Goal: Task Accomplishment & Management: Manage account settings

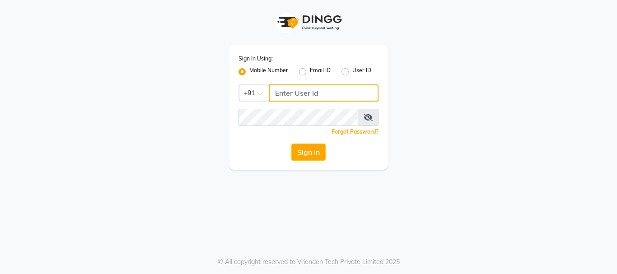
click at [299, 95] on input "Username" at bounding box center [324, 92] width 110 height 17
type input "7900176666"
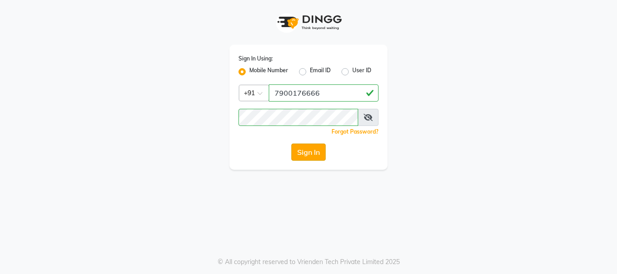
click at [302, 152] on button "Sign In" at bounding box center [308, 152] width 34 height 17
